Goal: Navigation & Orientation: Find specific page/section

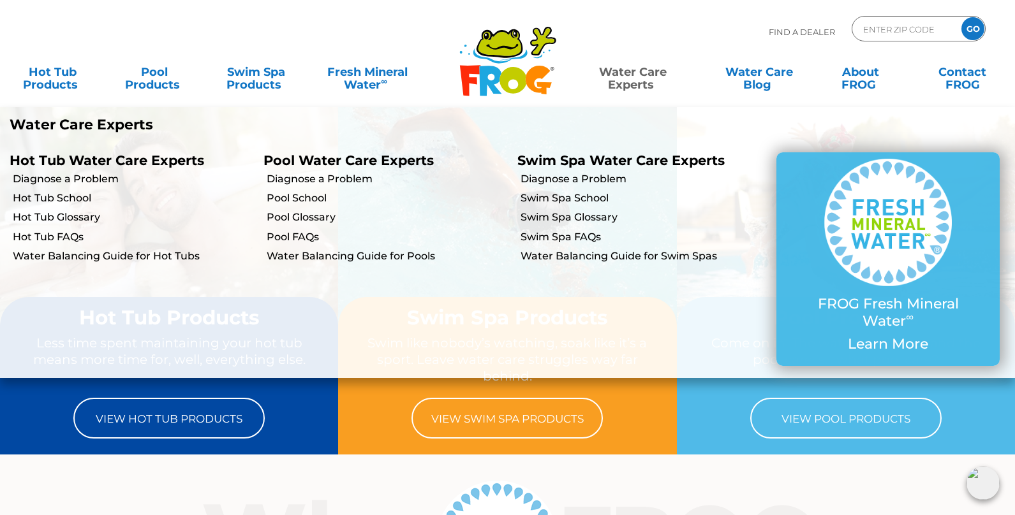
click at [627, 72] on link "Water Care Experts" at bounding box center [632, 72] width 129 height 26
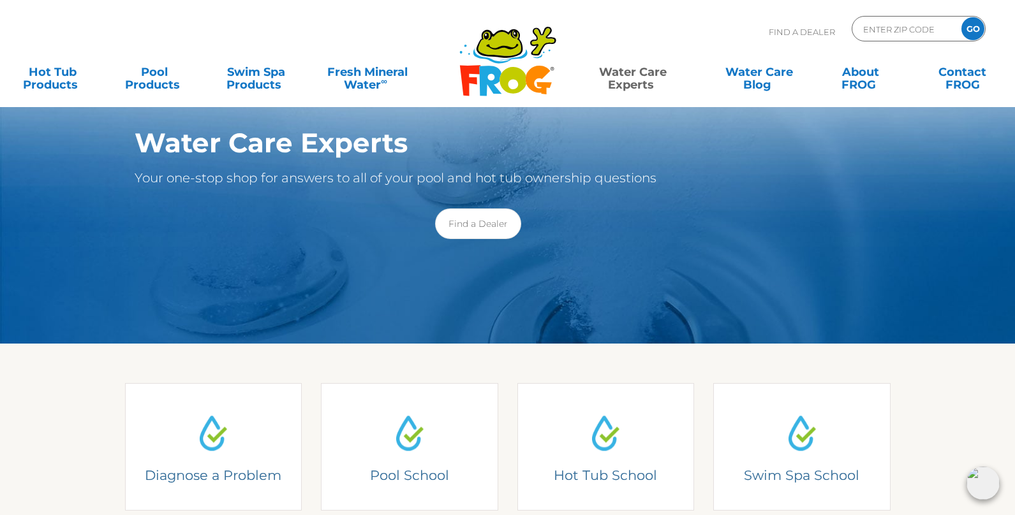
click at [492, 45] on icon at bounding box center [499, 44] width 43 height 26
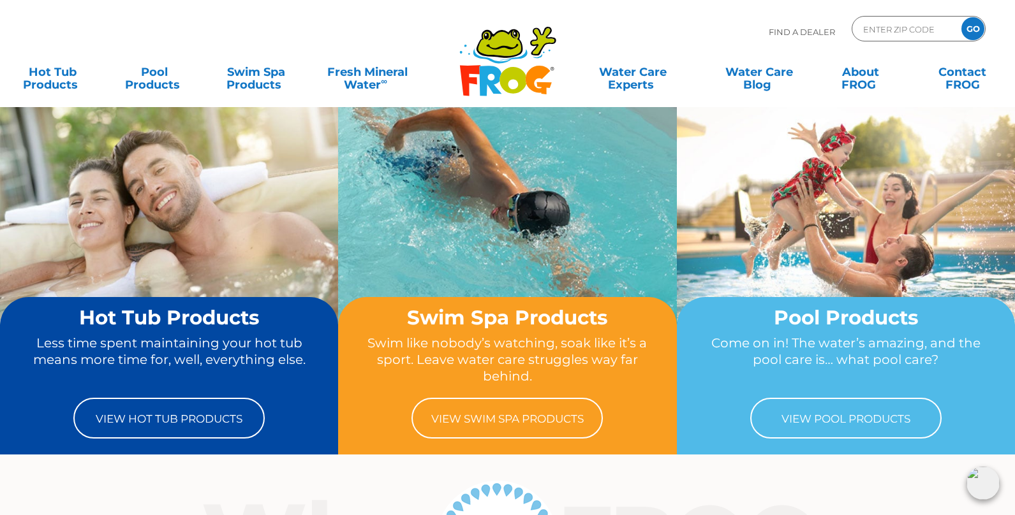
click at [990, 478] on img at bounding box center [982, 483] width 33 height 33
